Goal: Navigation & Orientation: Find specific page/section

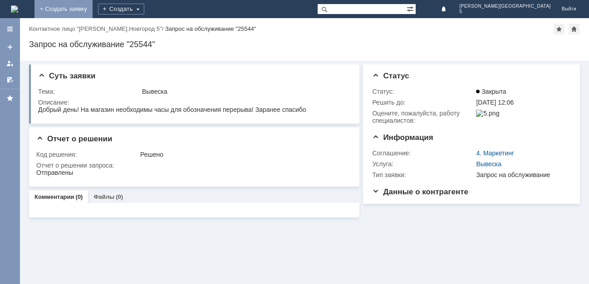
click at [93, 12] on link "+ Создать заявку" at bounding box center [63, 9] width 58 height 18
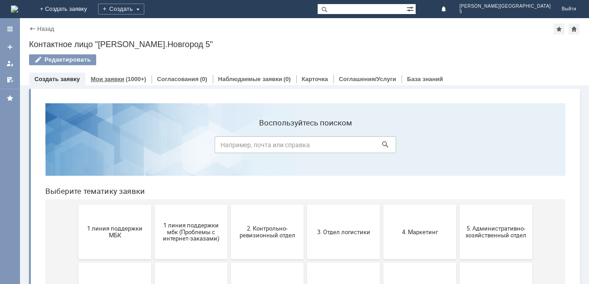
click at [109, 76] on link "Мои заявки" at bounding box center [108, 79] width 34 height 7
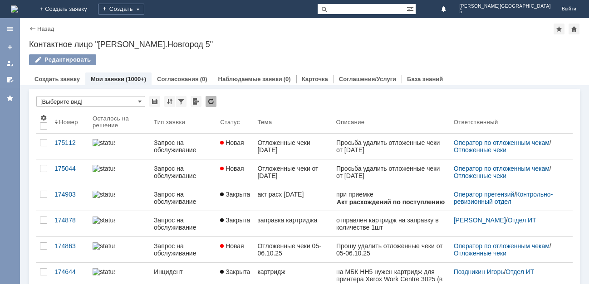
click at [29, 26] on div "Назад" at bounding box center [41, 28] width 25 height 7
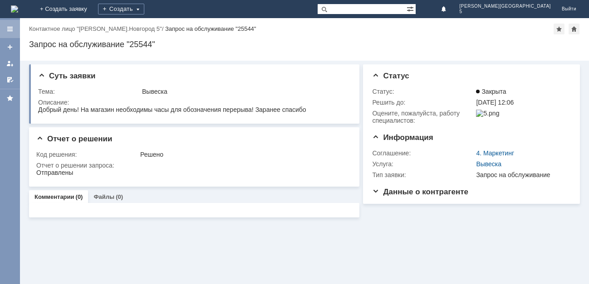
click at [11, 24] on div at bounding box center [10, 29] width 20 height 18
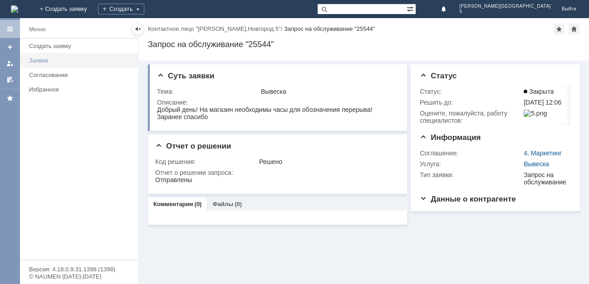
click at [44, 61] on div "Заявки" at bounding box center [80, 60] width 103 height 7
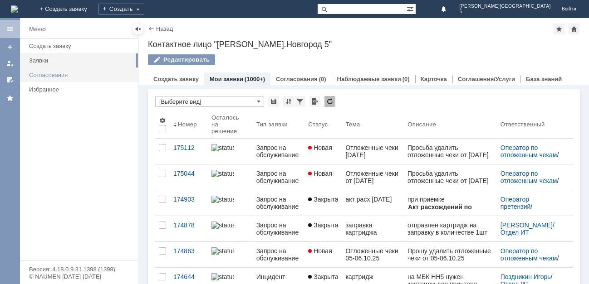
click at [48, 72] on div "Согласования" at bounding box center [80, 75] width 103 height 7
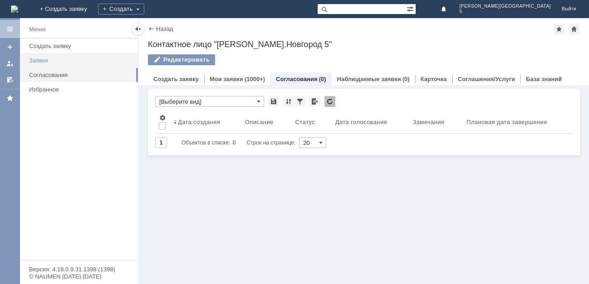
click at [44, 61] on div "Заявки" at bounding box center [80, 60] width 103 height 7
